Goal: Check status: Check status

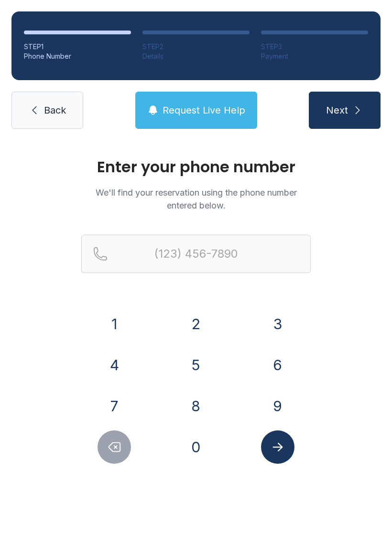
click at [286, 406] on button "9" at bounding box center [277, 406] width 33 height 33
click at [117, 323] on button "1" at bounding box center [113, 323] width 33 height 33
click at [198, 330] on button "2" at bounding box center [195, 323] width 33 height 33
click at [278, 363] on button "6" at bounding box center [277, 365] width 33 height 33
click at [202, 367] on button "5" at bounding box center [195, 365] width 33 height 33
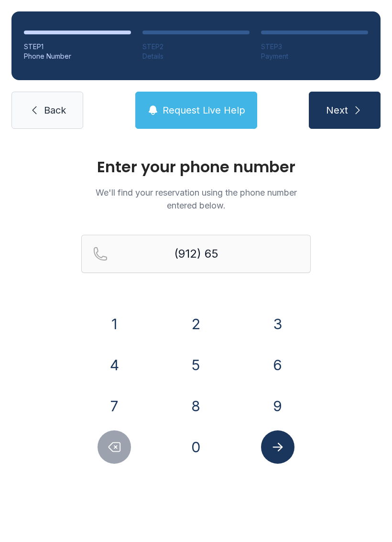
click at [289, 416] on button "9" at bounding box center [277, 406] width 33 height 33
click at [115, 320] on button "1" at bounding box center [113, 323] width 33 height 33
click at [285, 326] on button "3" at bounding box center [277, 323] width 33 height 33
click at [193, 455] on button "0" at bounding box center [195, 447] width 33 height 33
click at [200, 462] on button "0" at bounding box center [195, 447] width 33 height 33
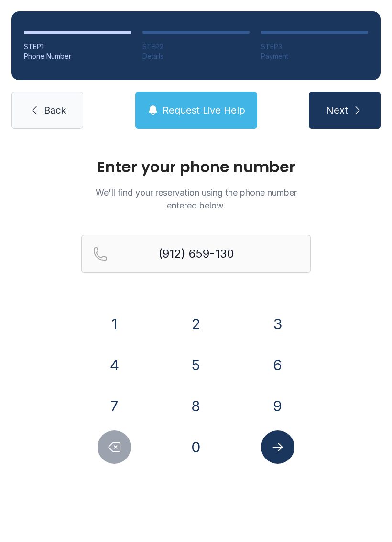
type input "[PHONE_NUMBER]"
click at [278, 452] on icon "Submit lookup form" at bounding box center [277, 447] width 14 height 14
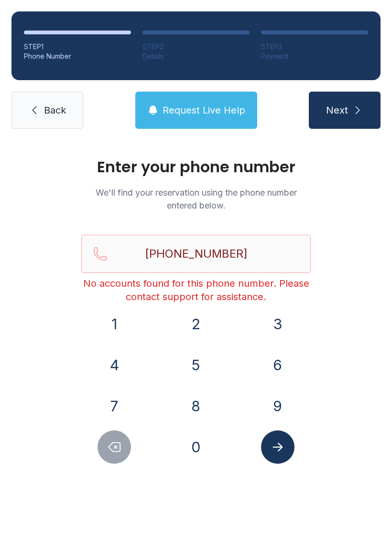
click at [346, 111] on span "Next" at bounding box center [337, 110] width 22 height 13
